Goal: Task Accomplishment & Management: Use online tool/utility

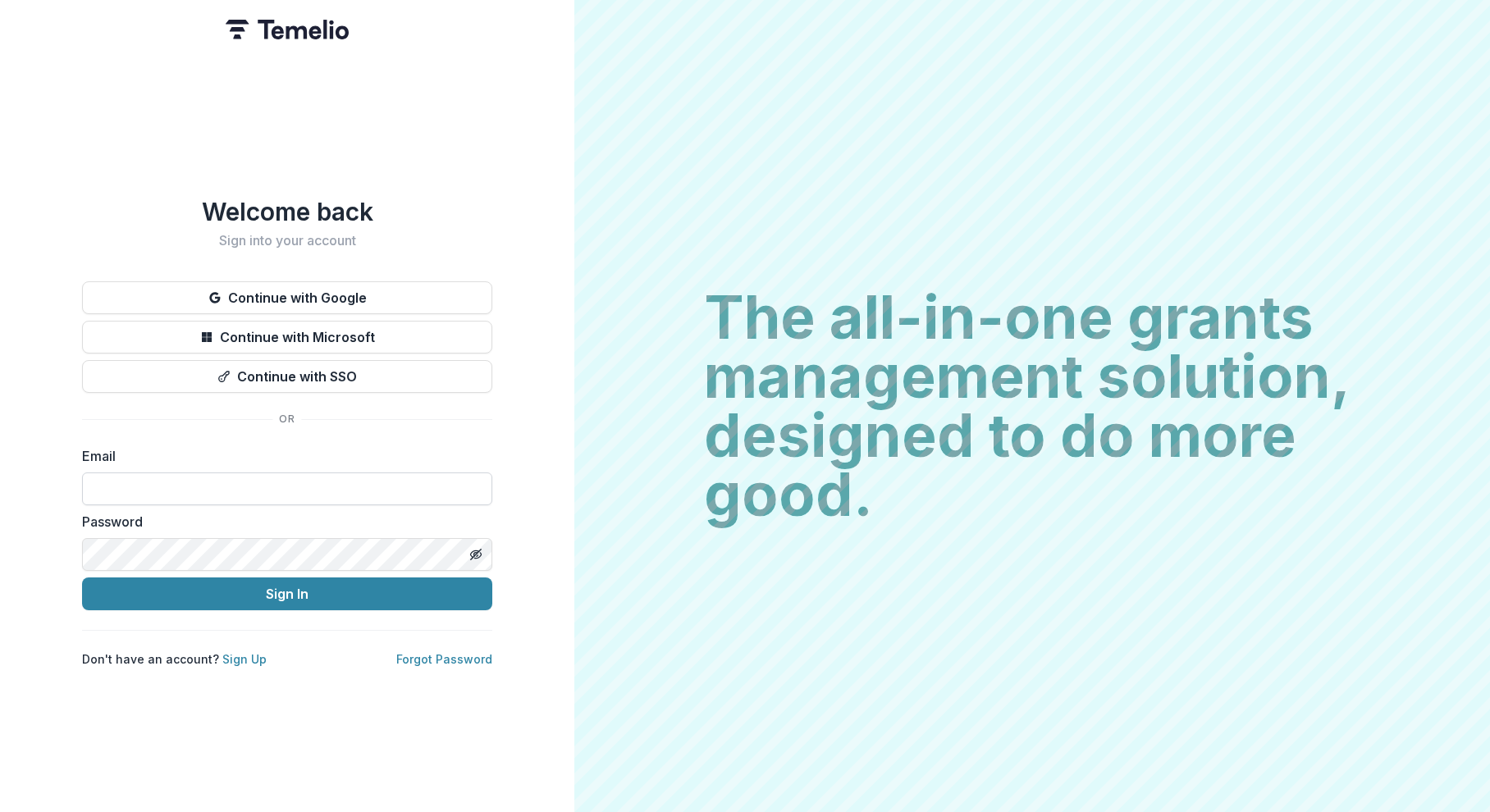
click at [298, 492] on input at bounding box center [287, 488] width 410 height 32
click at [534, 321] on div "Welcome back Sign into your account Continue with Google Continue with Microsof…" at bounding box center [287, 406] width 574 height 812
click at [254, 475] on input at bounding box center [287, 488] width 410 height 32
type input "**********"
click at [272, 589] on button "Sign In" at bounding box center [287, 593] width 410 height 32
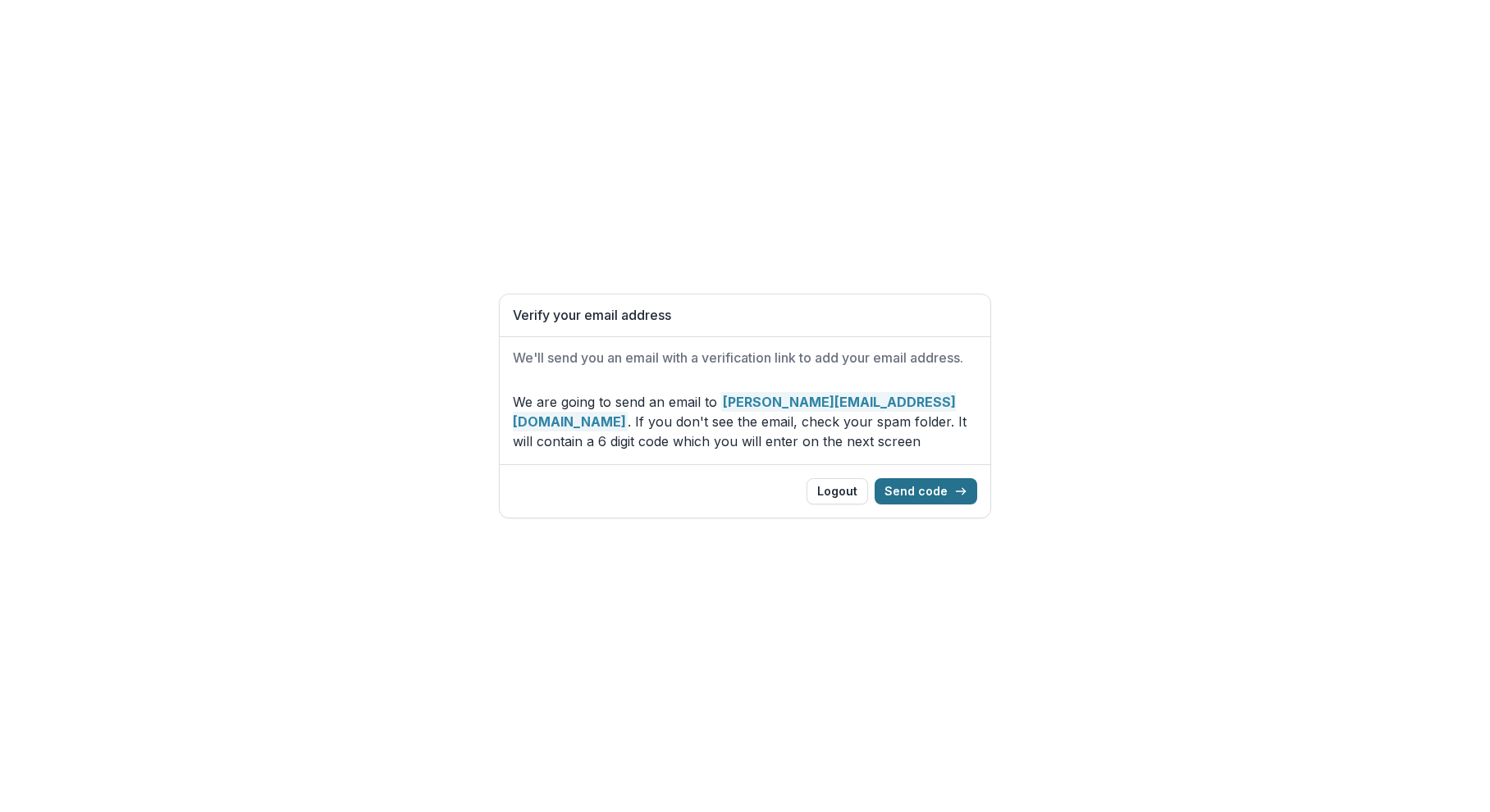
click at [933, 485] on button "Send code" at bounding box center [926, 491] width 103 height 26
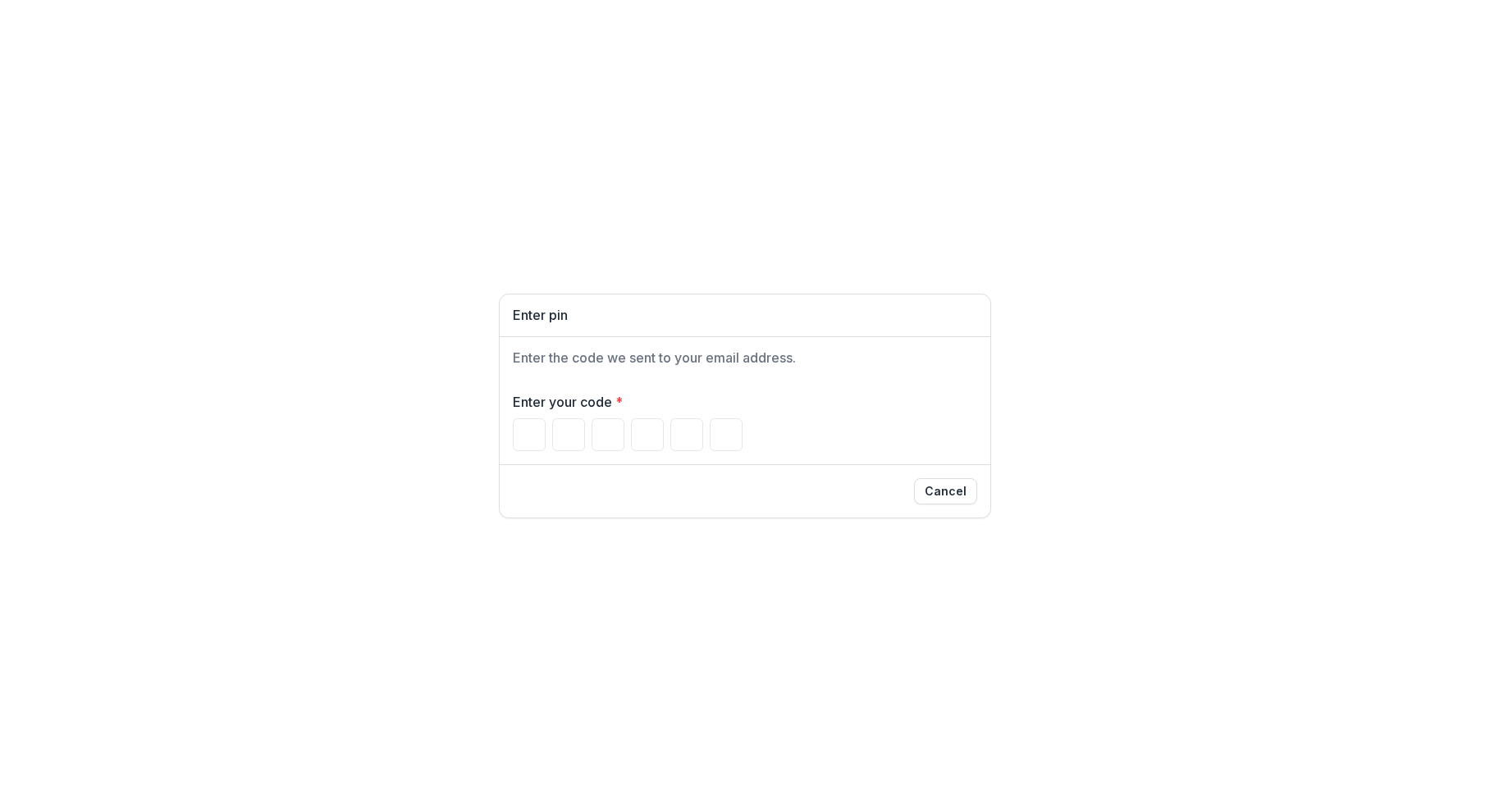
paste input "******"
type input "*"
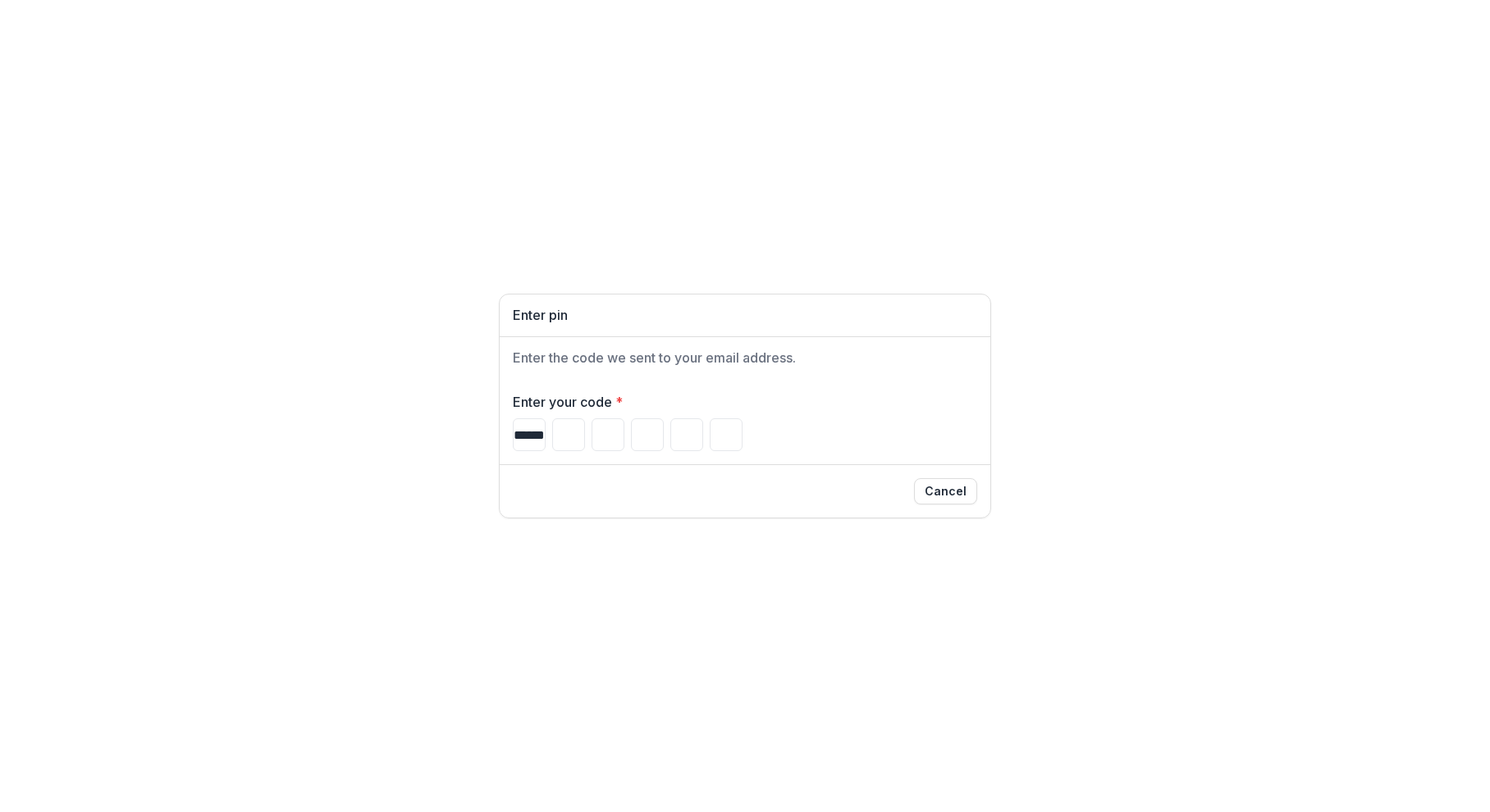
type input "*"
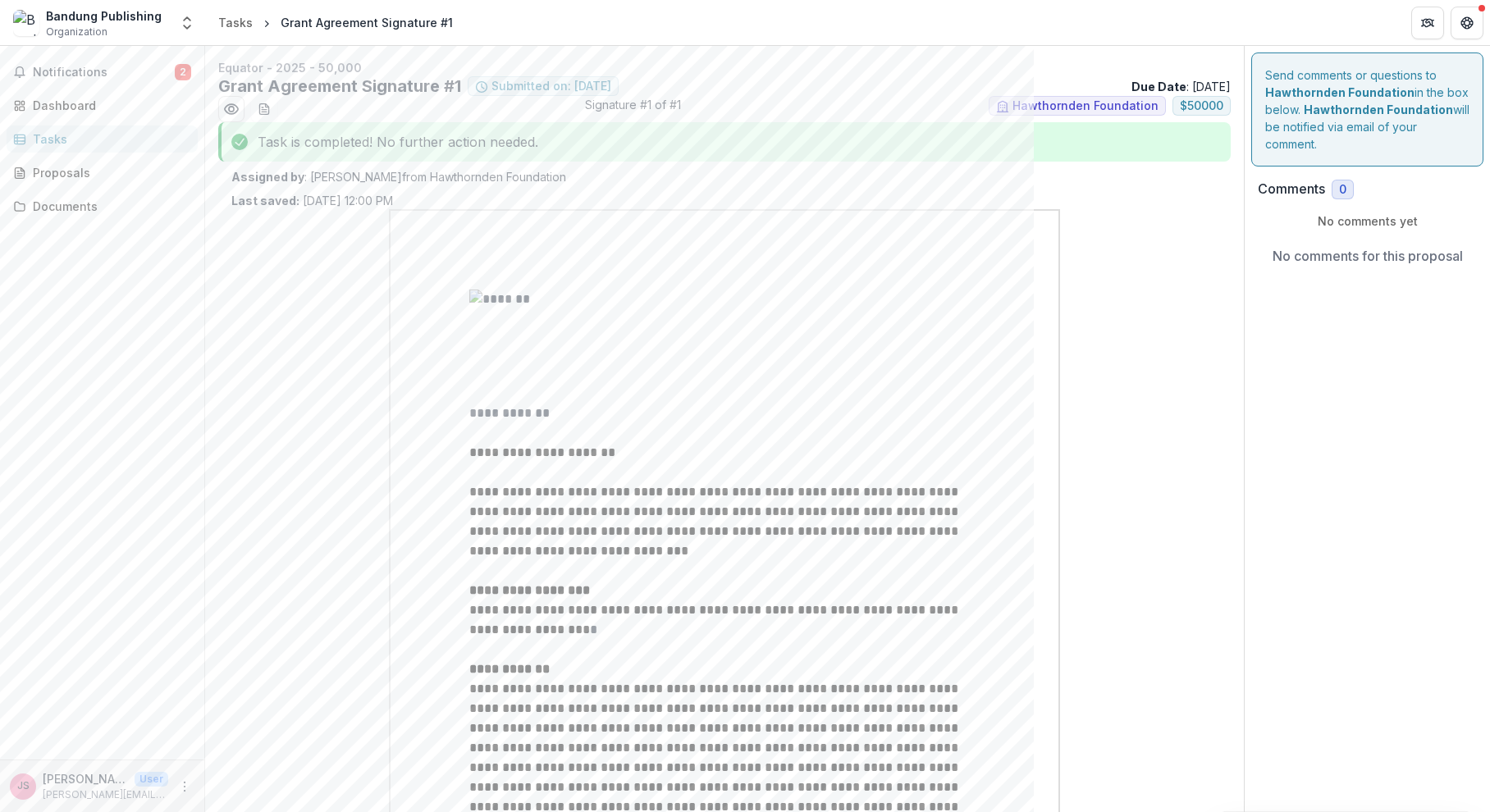
click at [296, 145] on div "Task is completed! No further action needed." at bounding box center [724, 141] width 1012 height 39
click at [235, 109] on icon "Preview 09acc5b3-21a2-48a8-9466-f0745fae5767.pdf" at bounding box center [231, 109] width 17 height 17
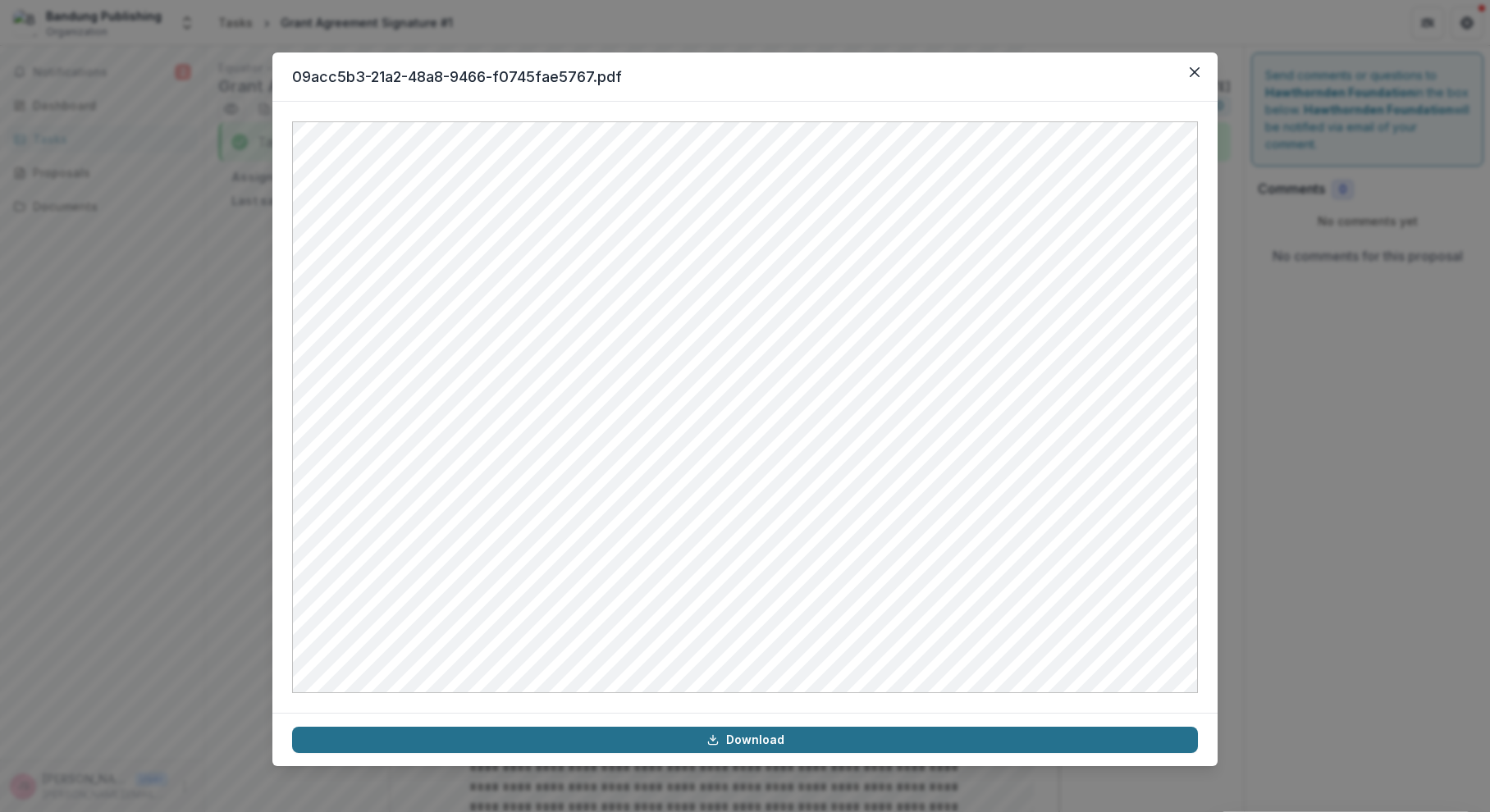
click at [795, 735] on link "Download" at bounding box center [744, 739] width 905 height 26
